Goal: Information Seeking & Learning: Check status

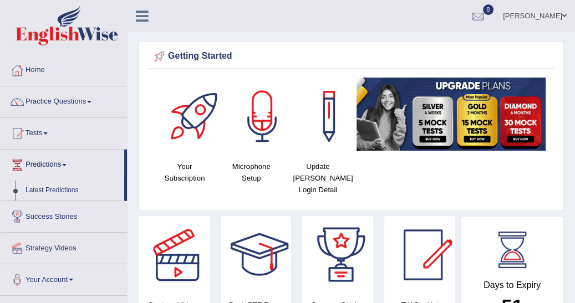
click at [60, 190] on link "Latest Predictions" at bounding box center [73, 191] width 104 height 20
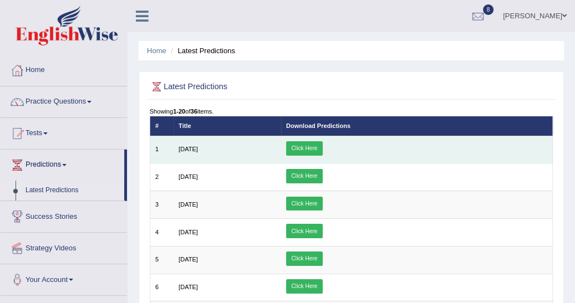
click at [323, 144] on link "Click Here" at bounding box center [304, 148] width 37 height 14
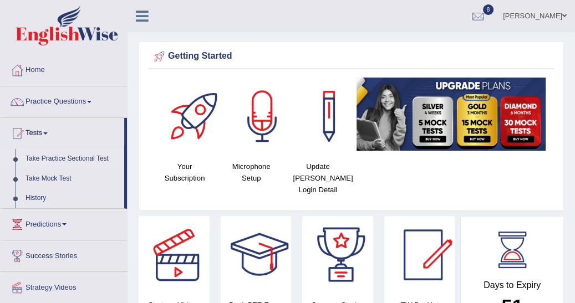
click at [66, 156] on link "Take Practice Sectional Test" at bounding box center [73, 159] width 104 height 20
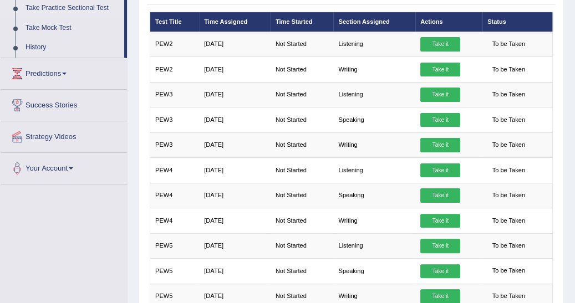
scroll to position [147, 0]
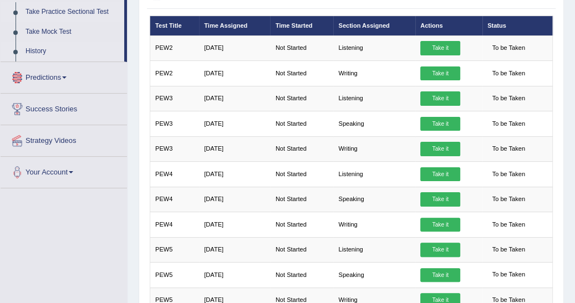
click at [36, 49] on link "History" at bounding box center [73, 52] width 104 height 20
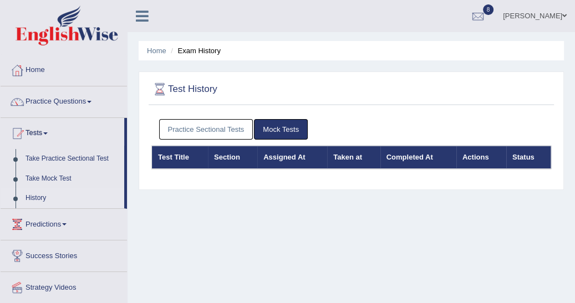
click at [221, 128] on link "Practice Sectional Tests" at bounding box center [206, 129] width 94 height 21
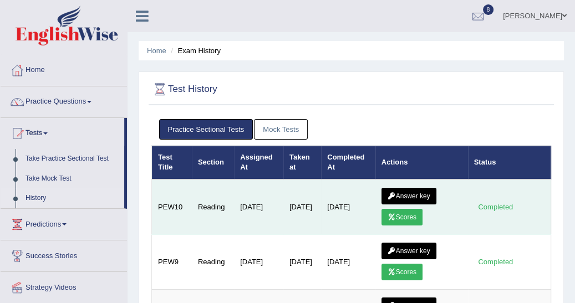
click at [409, 215] on link "Scores" at bounding box center [402, 217] width 41 height 17
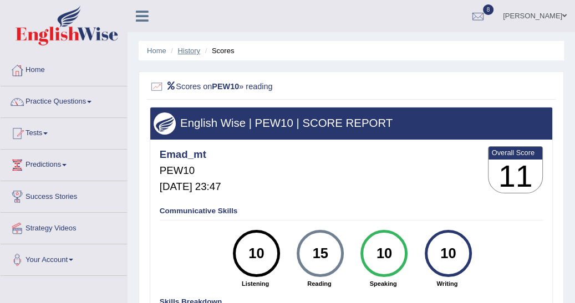
click at [190, 52] on link "History" at bounding box center [189, 51] width 22 height 8
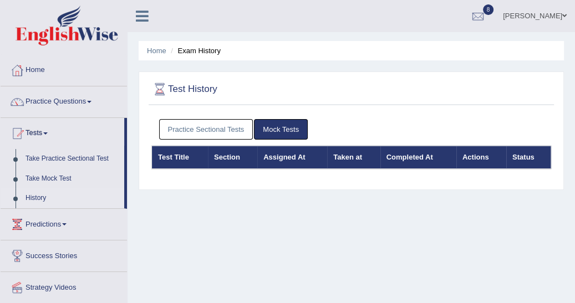
click at [193, 129] on link "Practice Sectional Tests" at bounding box center [206, 129] width 94 height 21
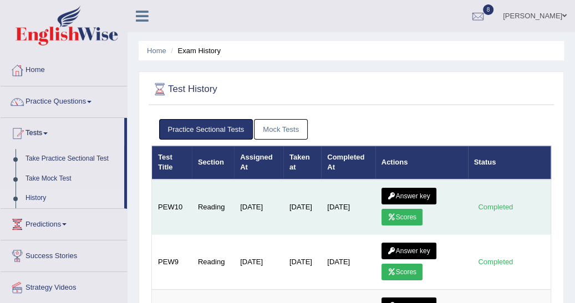
click at [406, 194] on link "Answer key" at bounding box center [409, 196] width 55 height 17
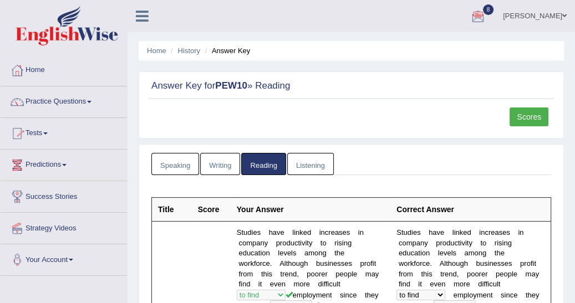
click at [67, 165] on span at bounding box center [64, 165] width 4 height 2
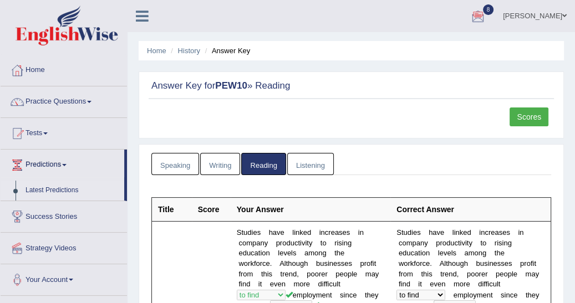
click at [67, 190] on link "Latest Predictions" at bounding box center [73, 191] width 104 height 20
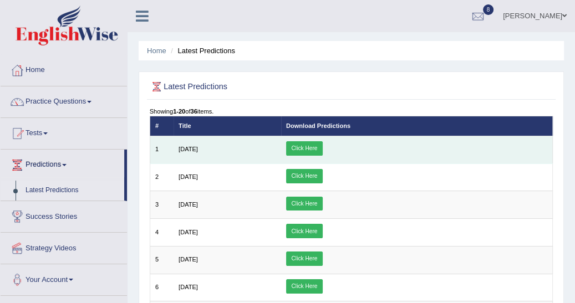
click at [323, 146] on link "Click Here" at bounding box center [304, 148] width 37 height 14
